Goal: Register for event/course

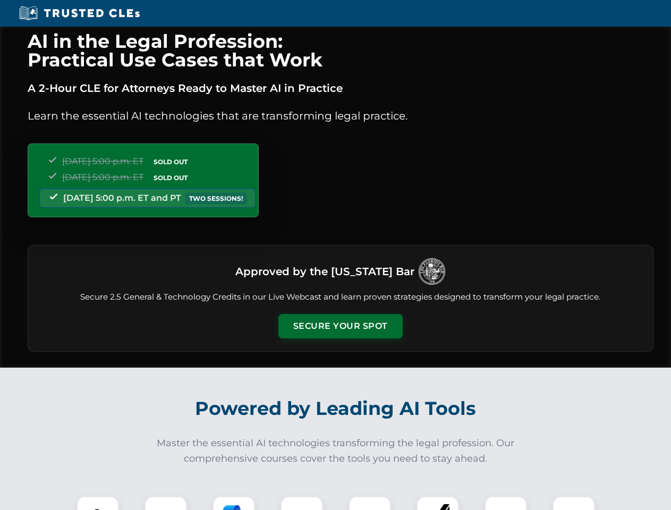
click at [340, 326] on button "Secure Your Spot" at bounding box center [340, 326] width 124 height 24
click at [98, 503] on img at bounding box center [97, 517] width 31 height 31
